Goal: Information Seeking & Learning: Learn about a topic

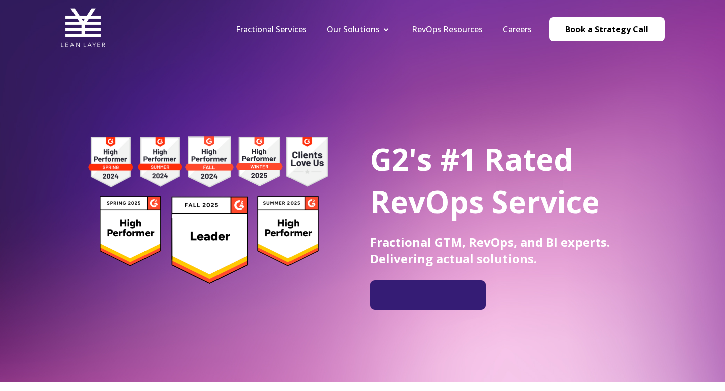
click at [287, 34] on li "Fractional Services" at bounding box center [270, 29] width 91 height 11
click at [280, 31] on link "Fractional Services" at bounding box center [270, 29] width 71 height 11
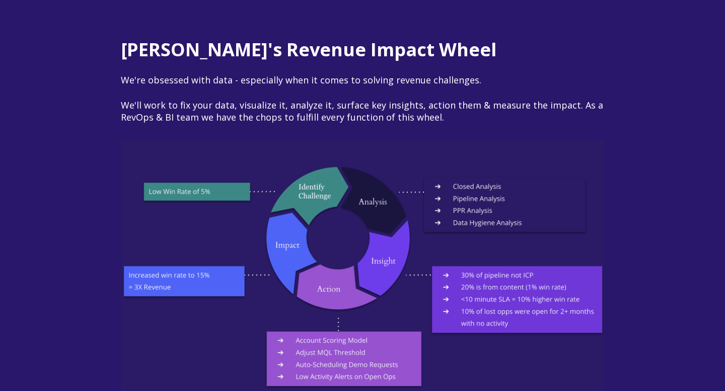
scroll to position [1370, 0]
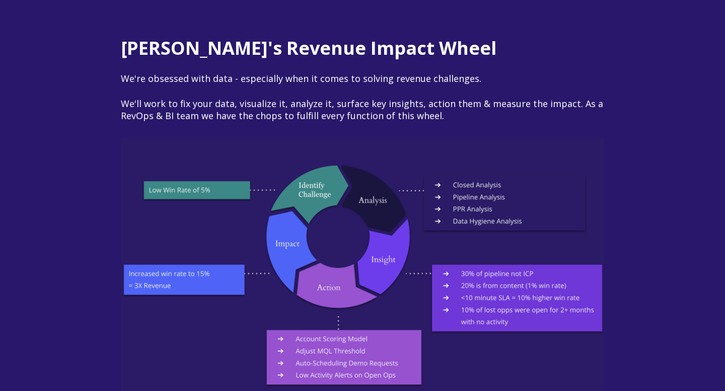
click at [285, 138] on img at bounding box center [362, 273] width 483 height 270
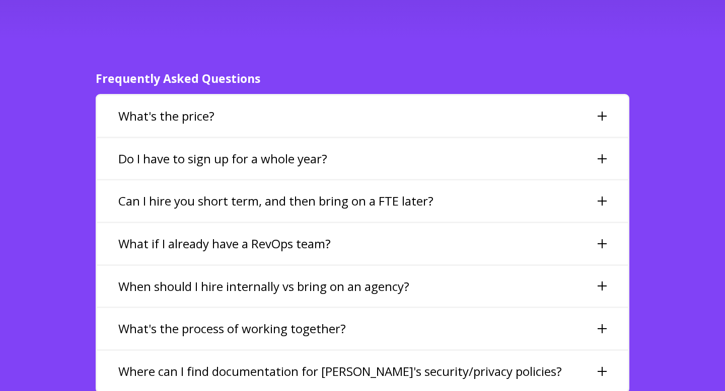
scroll to position [2276, 0]
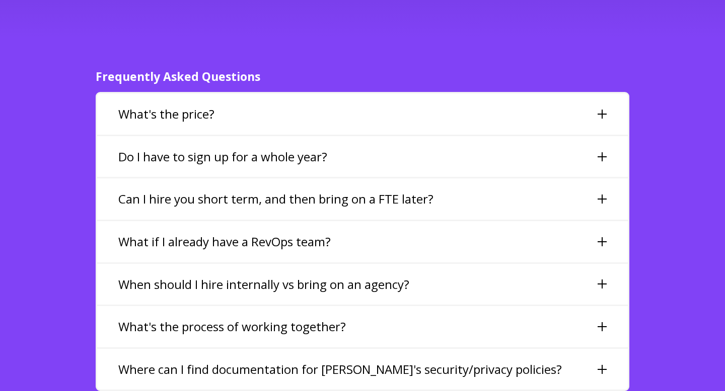
click at [284, 102] on div "What's the price?" at bounding box center [362, 114] width 530 height 41
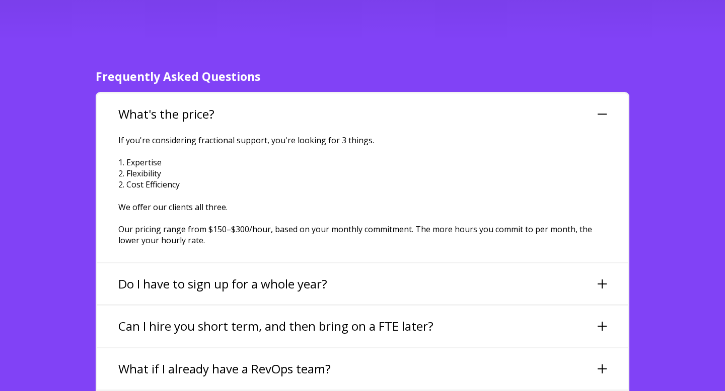
click at [284, 102] on div "What's the price?" at bounding box center [362, 114] width 530 height 41
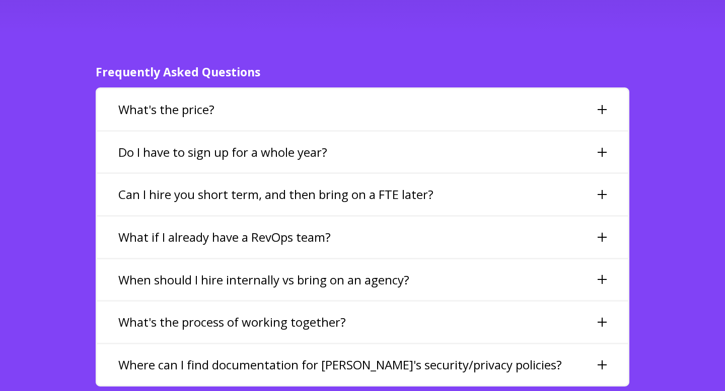
scroll to position [2281, 0]
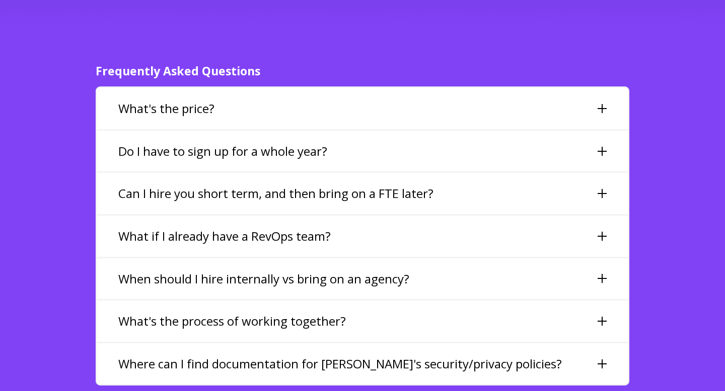
click at [292, 143] on h3 "Do I have to sign up for a whole year?" at bounding box center [222, 151] width 209 height 17
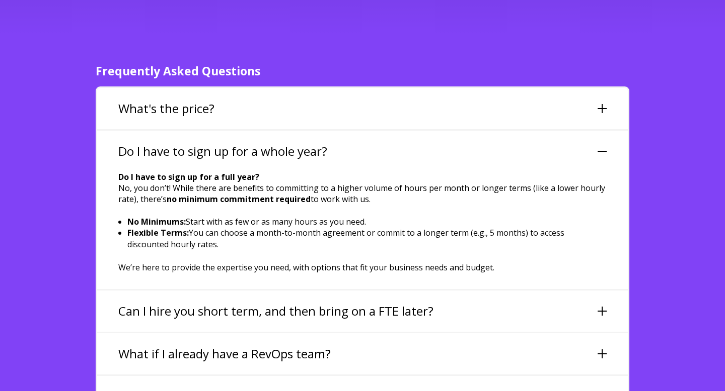
click at [292, 143] on h3 "Do I have to sign up for a whole year?" at bounding box center [222, 151] width 209 height 17
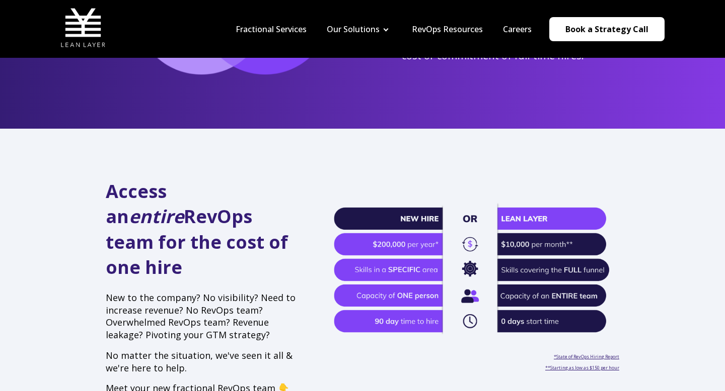
scroll to position [0, 0]
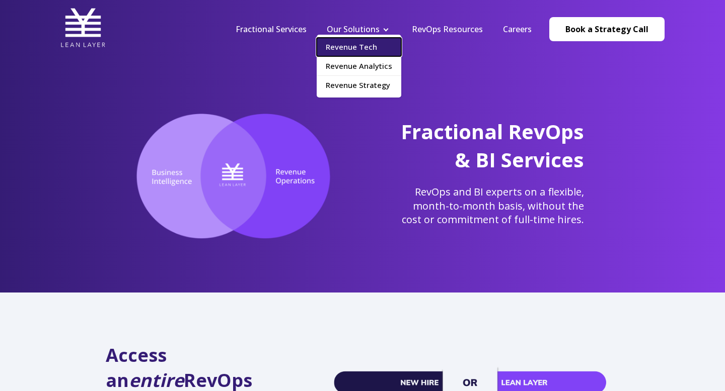
click at [357, 51] on link "Revenue Tech" at bounding box center [358, 47] width 85 height 19
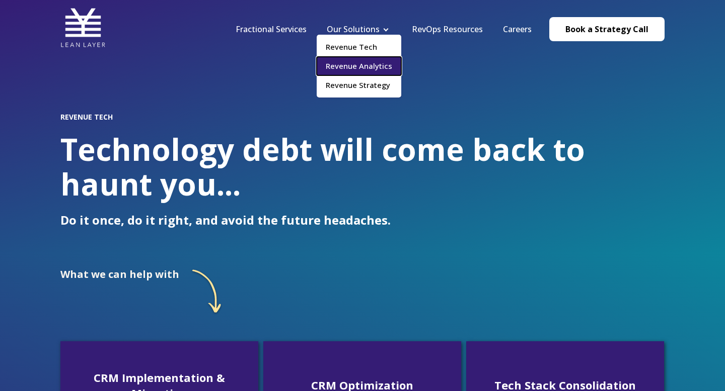
click at [362, 68] on link "Revenue Analytics" at bounding box center [358, 66] width 85 height 19
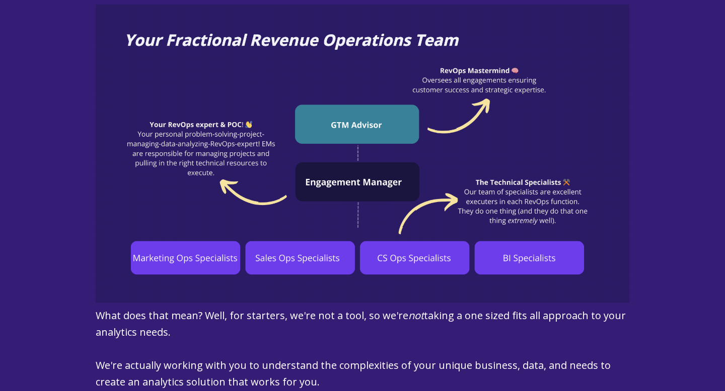
scroll to position [774, 0]
